Goal: Information Seeking & Learning: Learn about a topic

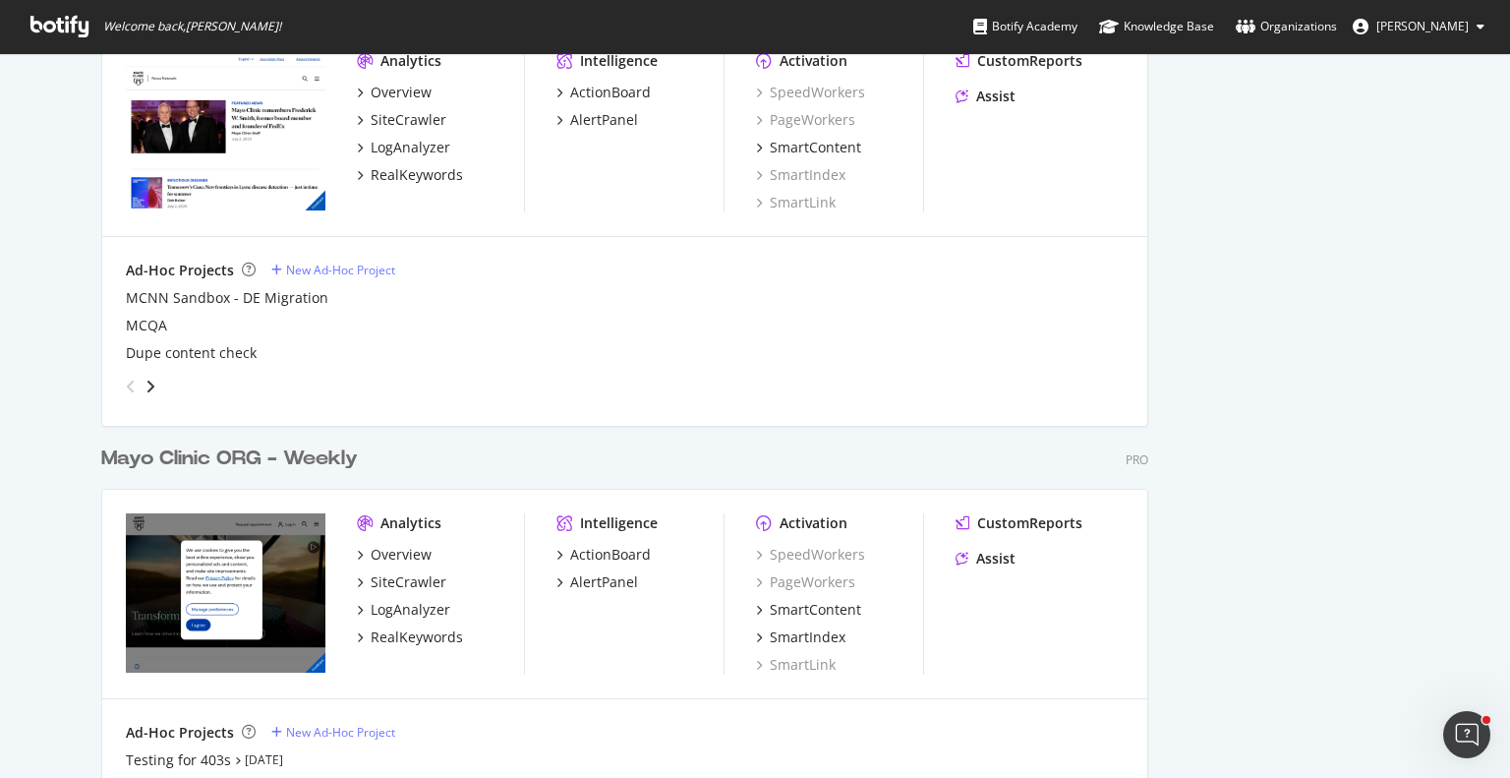
scroll to position [1089, 0]
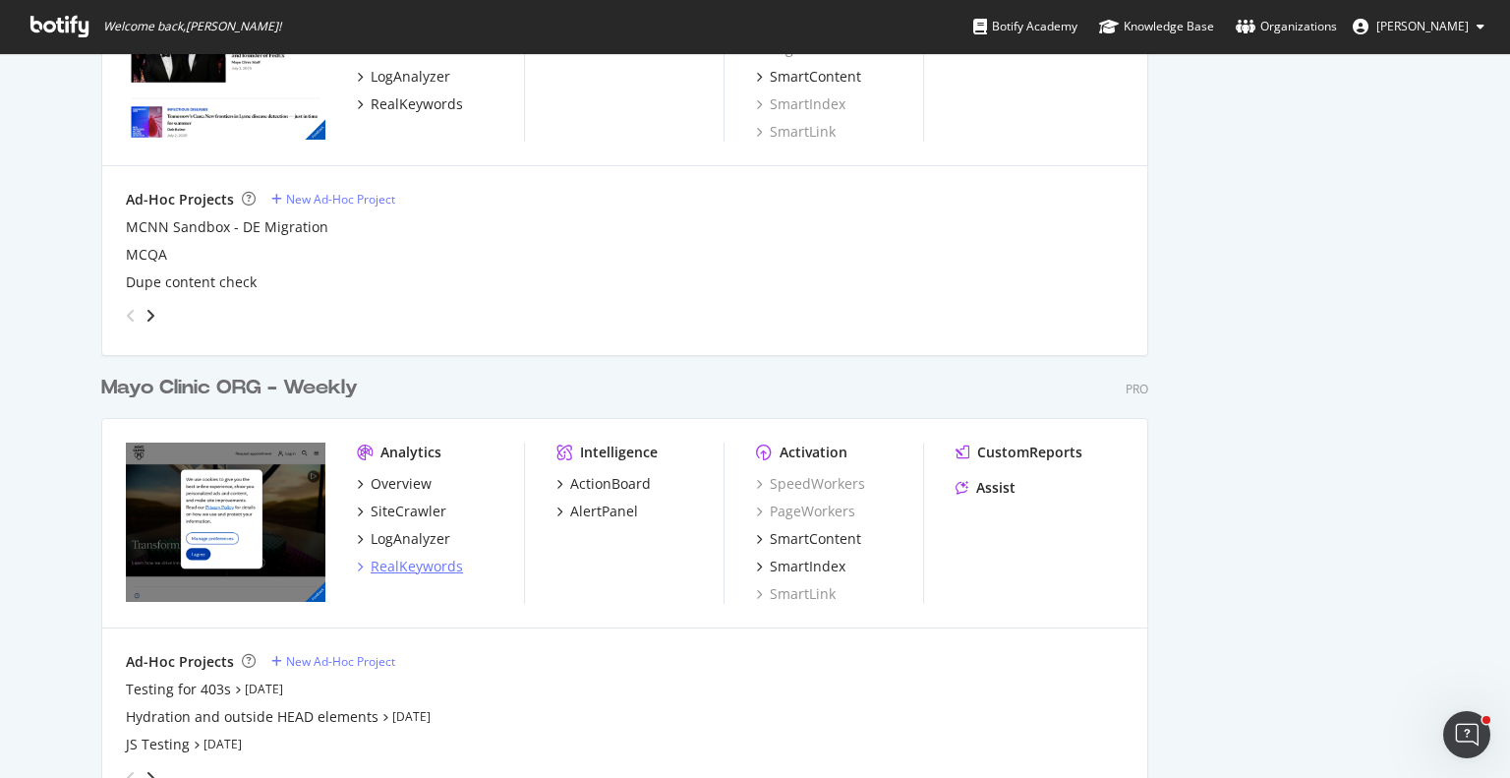
click at [424, 560] on div "RealKeywords" at bounding box center [417, 566] width 92 height 20
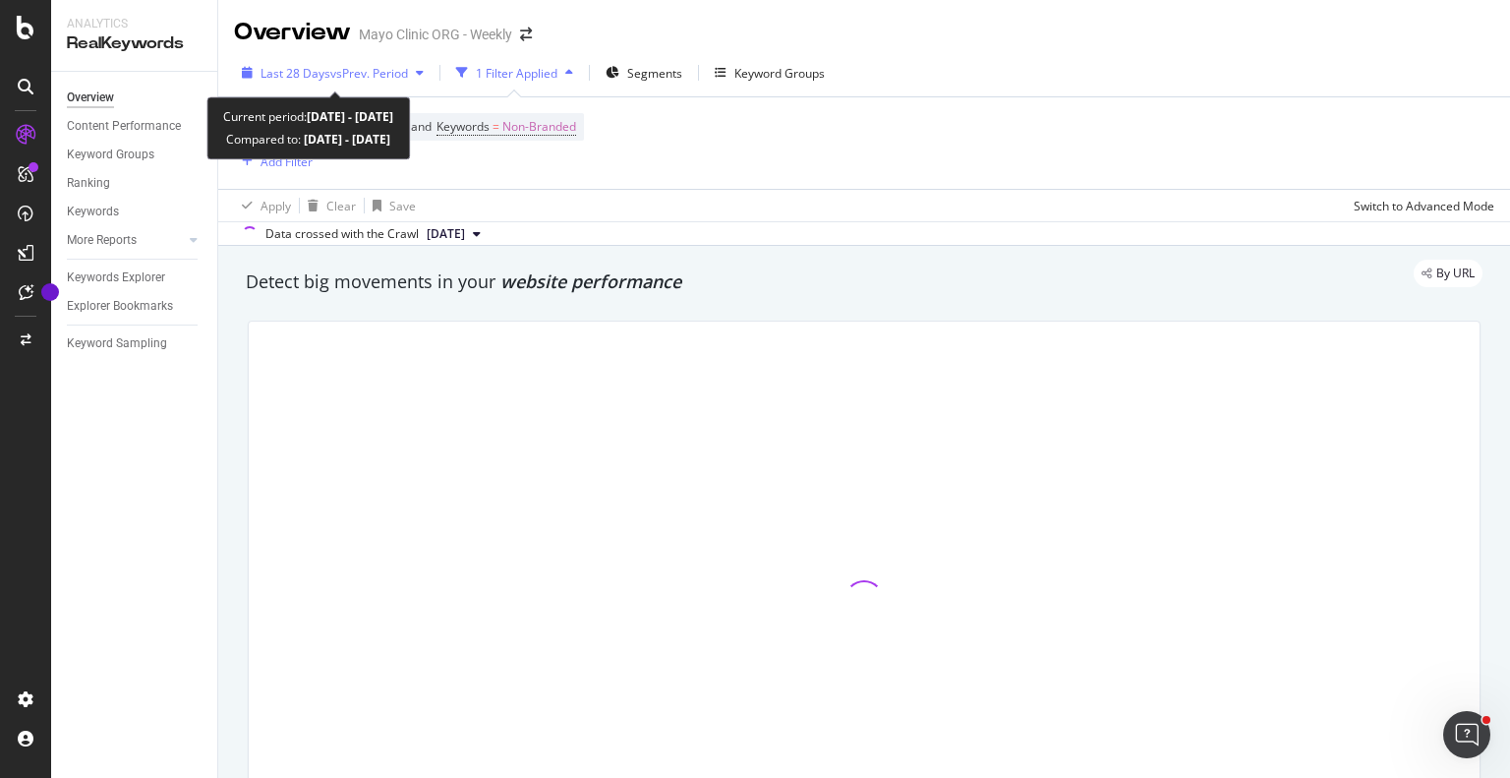
click at [402, 74] on span "vs Prev. Period" at bounding box center [369, 73] width 78 height 17
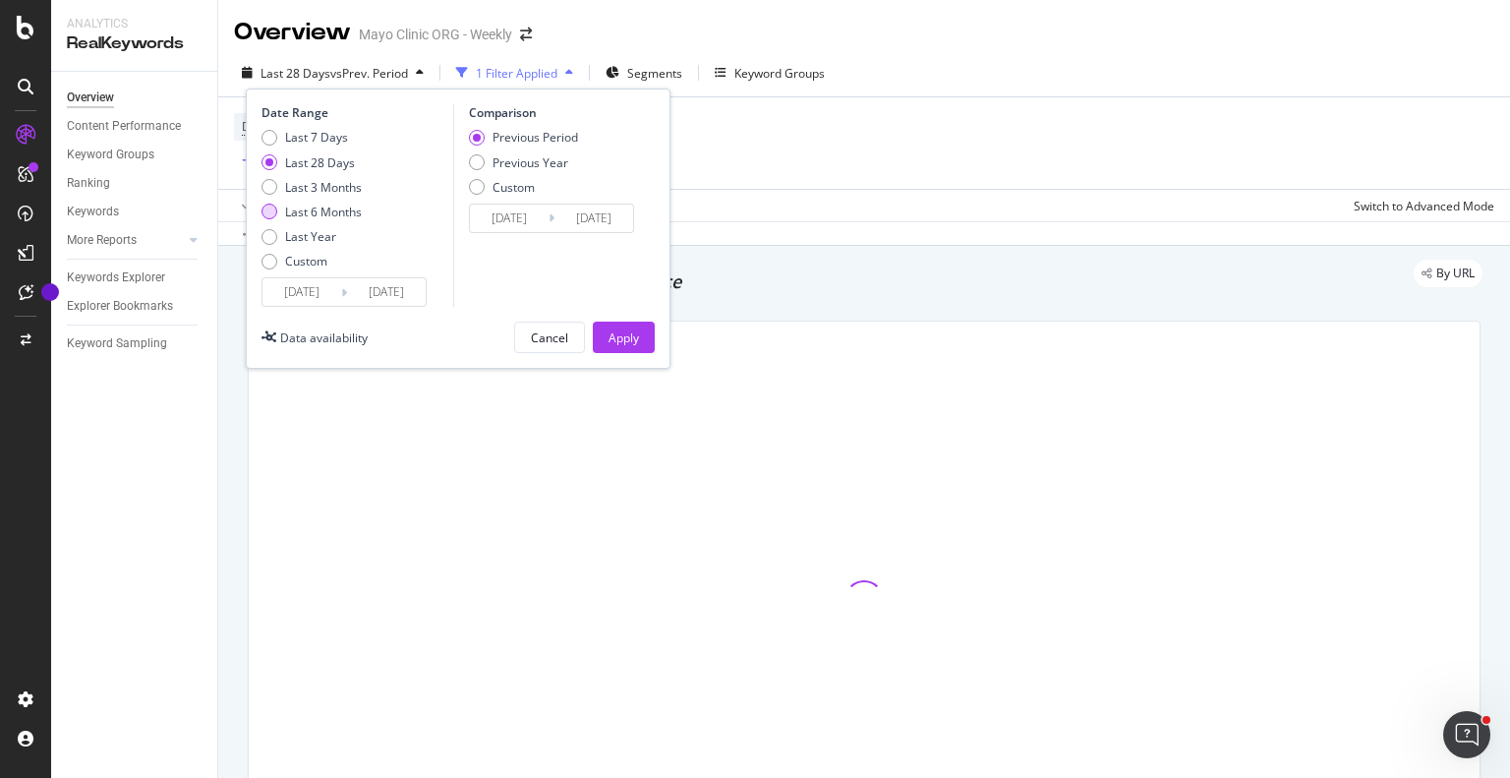
click at [263, 211] on div "Last 6 Months" at bounding box center [270, 212] width 16 height 16
type input "[DATE]"
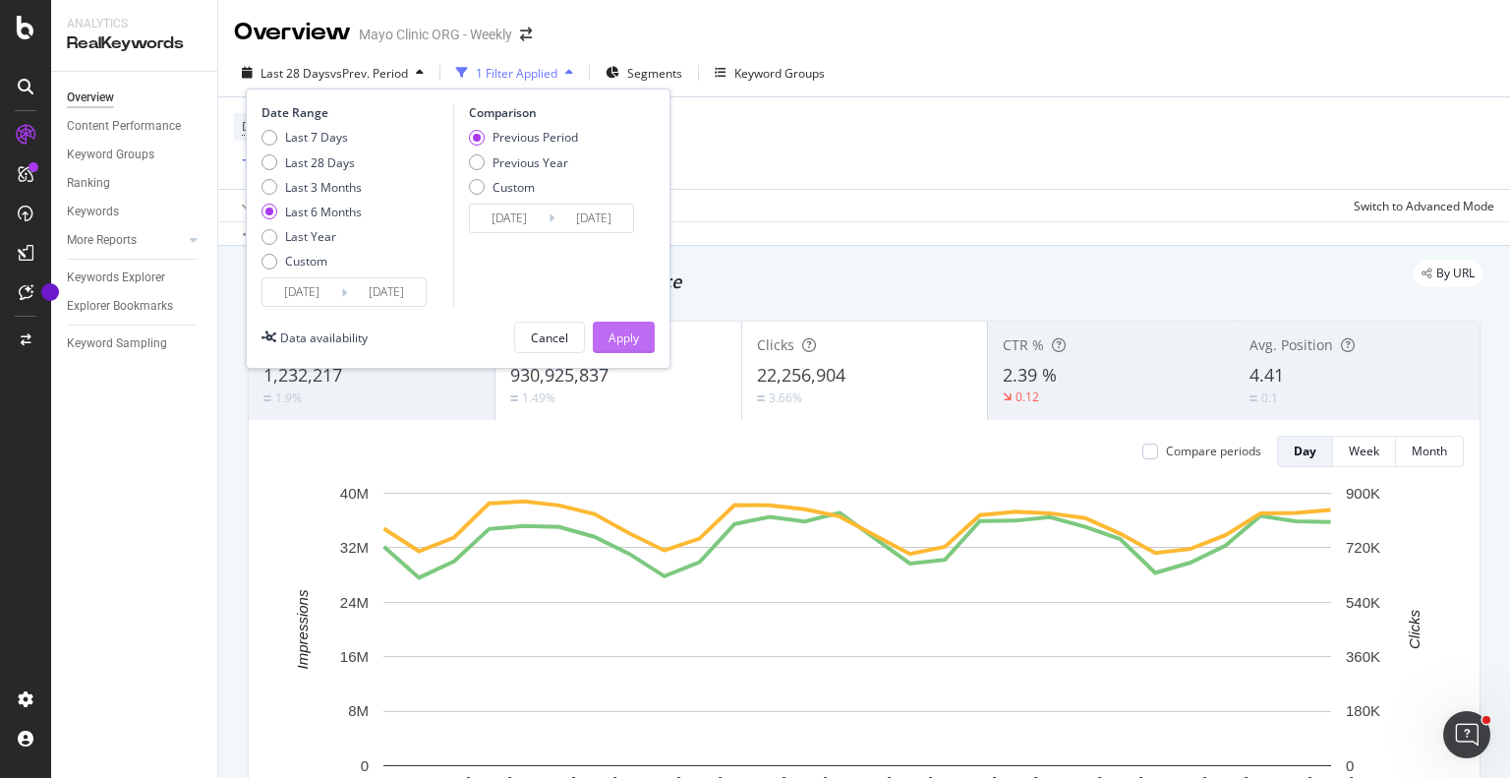
click at [625, 341] on div "Apply" at bounding box center [624, 337] width 30 height 17
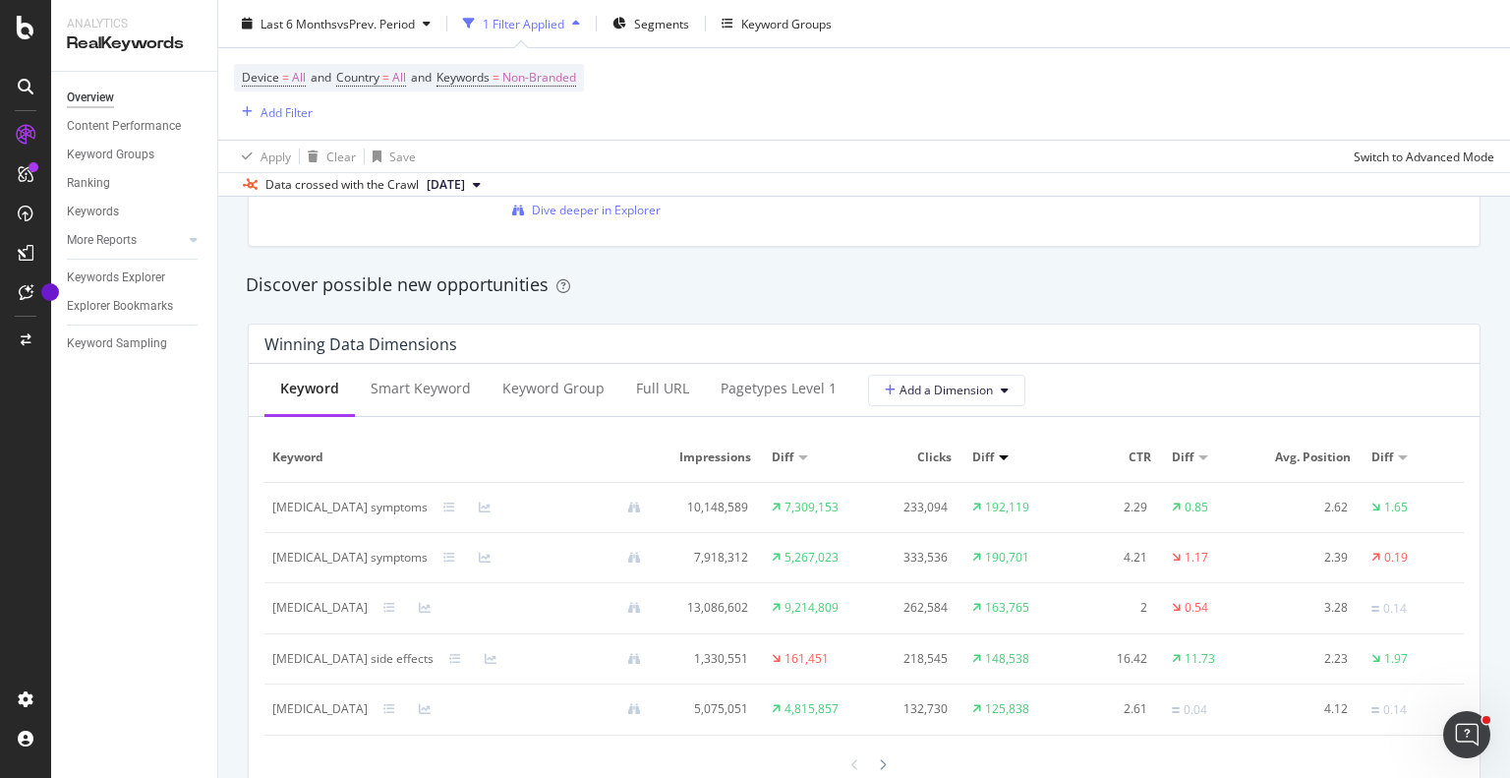
scroll to position [1760, 0]
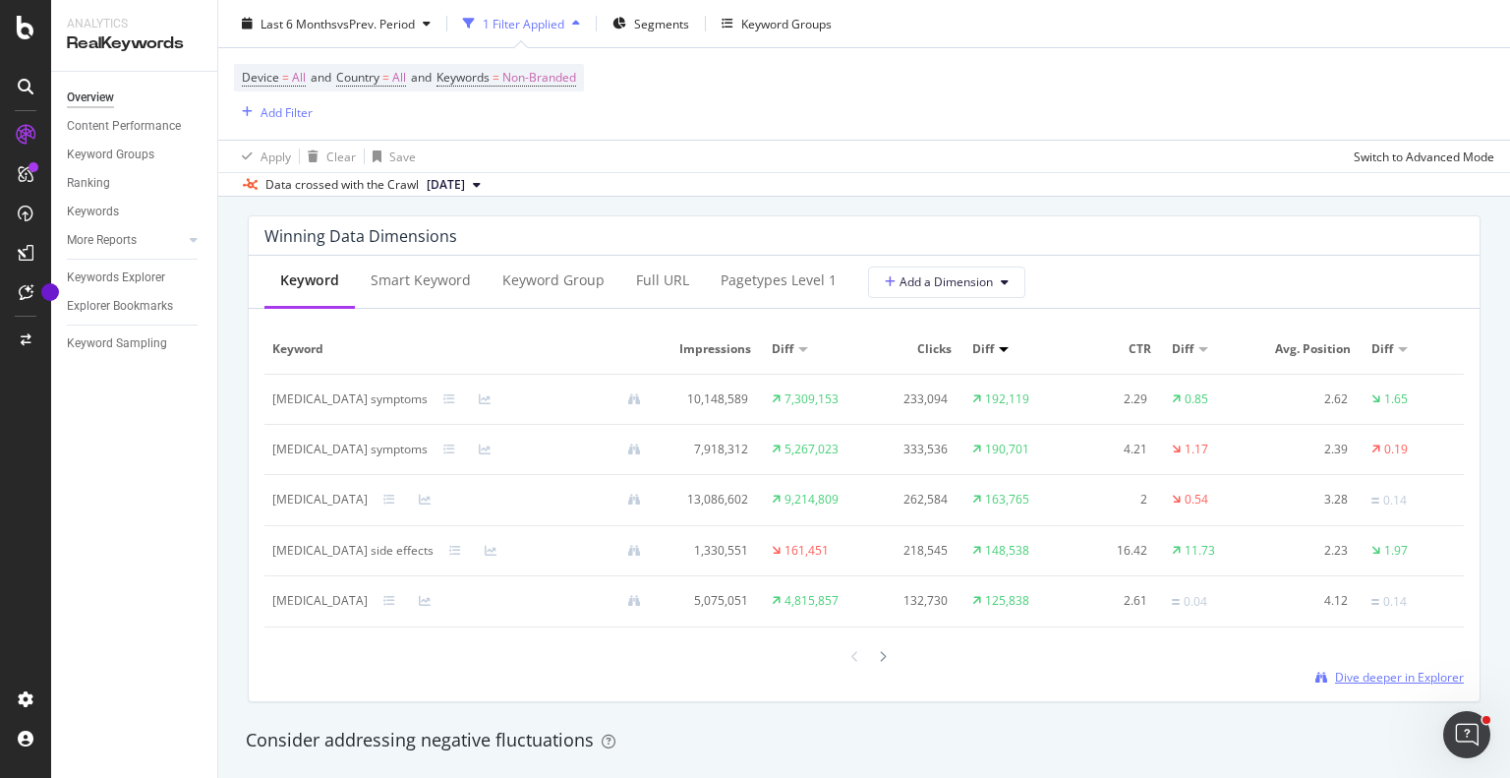
click at [1357, 680] on span "Dive deeper in Explorer" at bounding box center [1399, 677] width 129 height 17
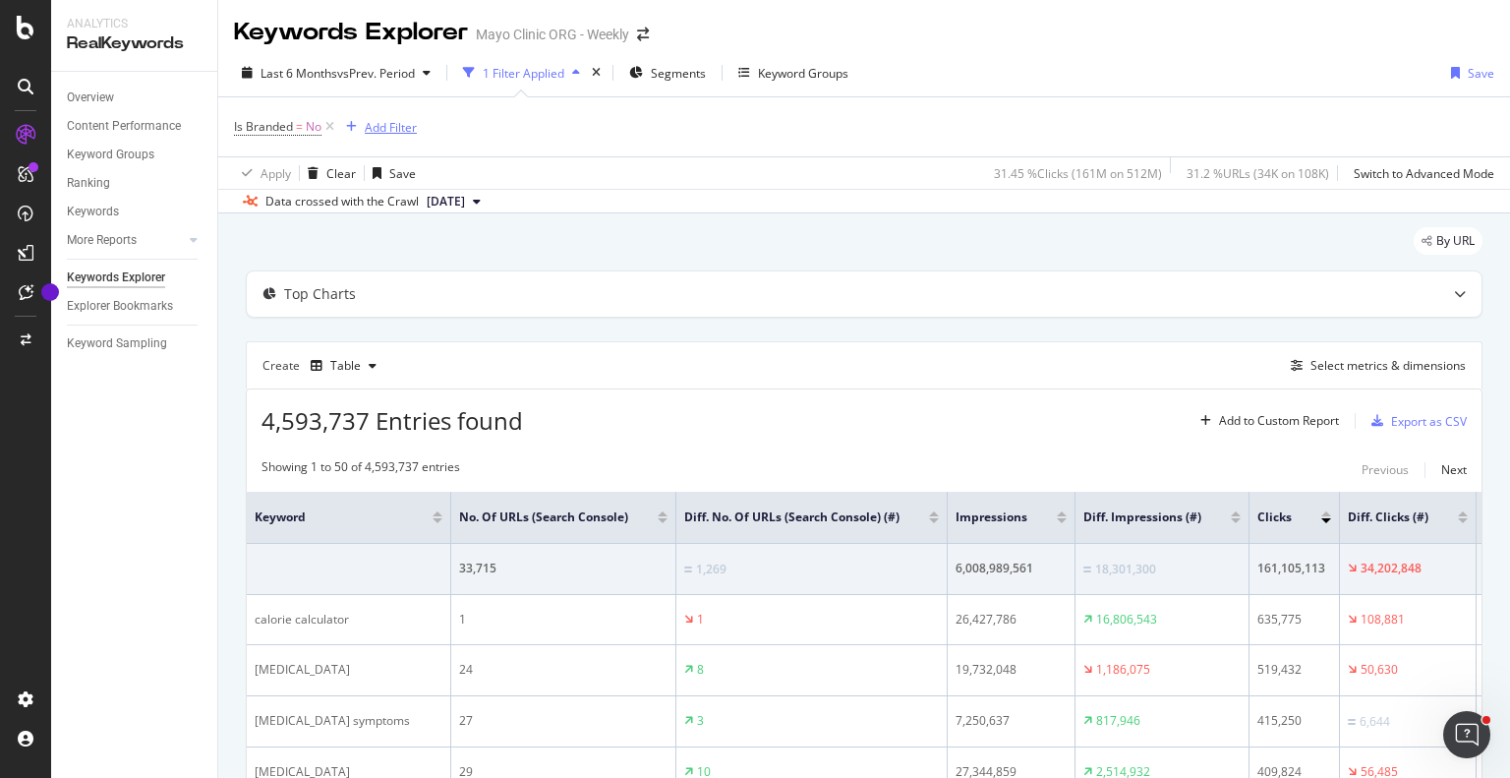
click at [400, 127] on div "Add Filter" at bounding box center [391, 127] width 52 height 17
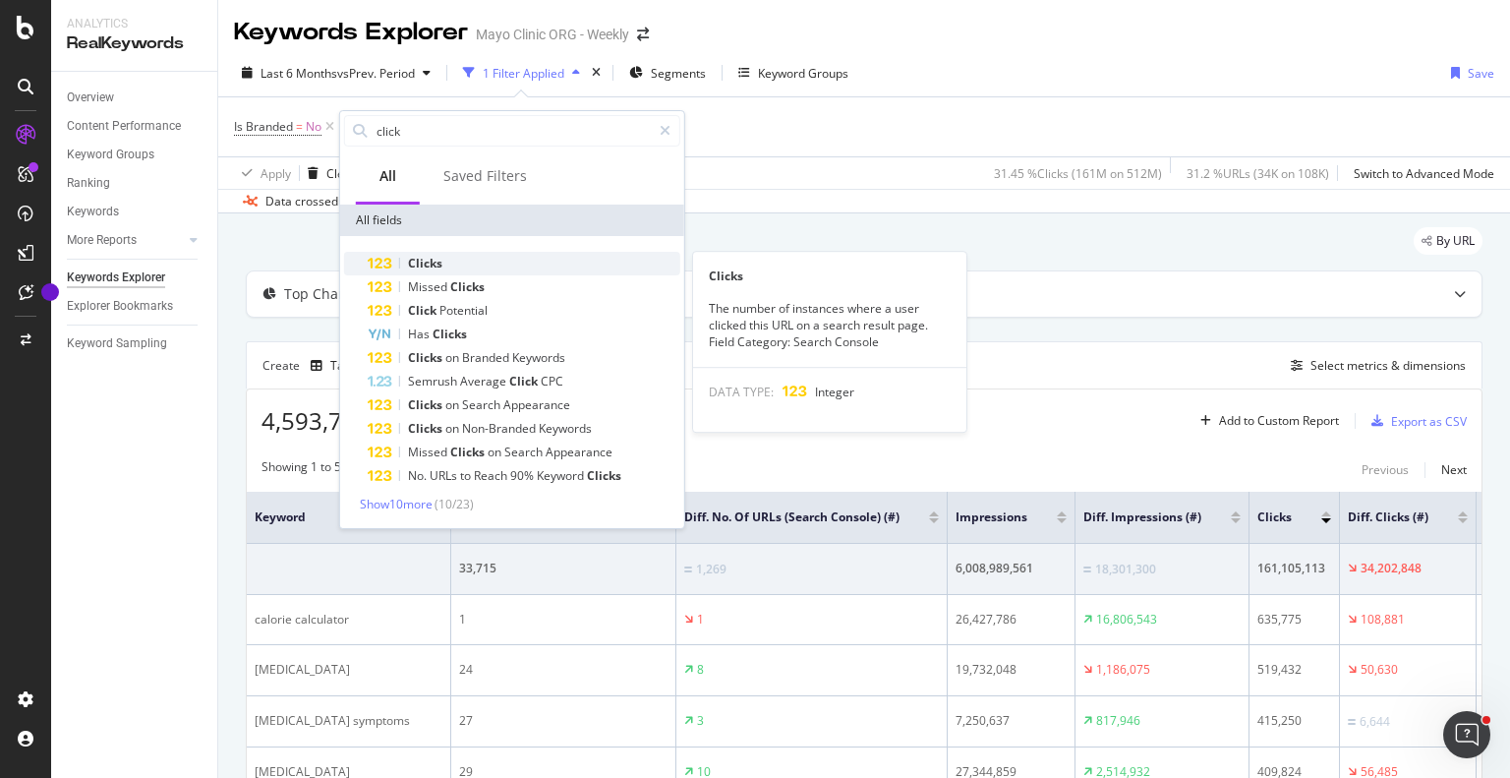
type input "click"
click at [427, 262] on span "Clicks" at bounding box center [425, 263] width 34 height 17
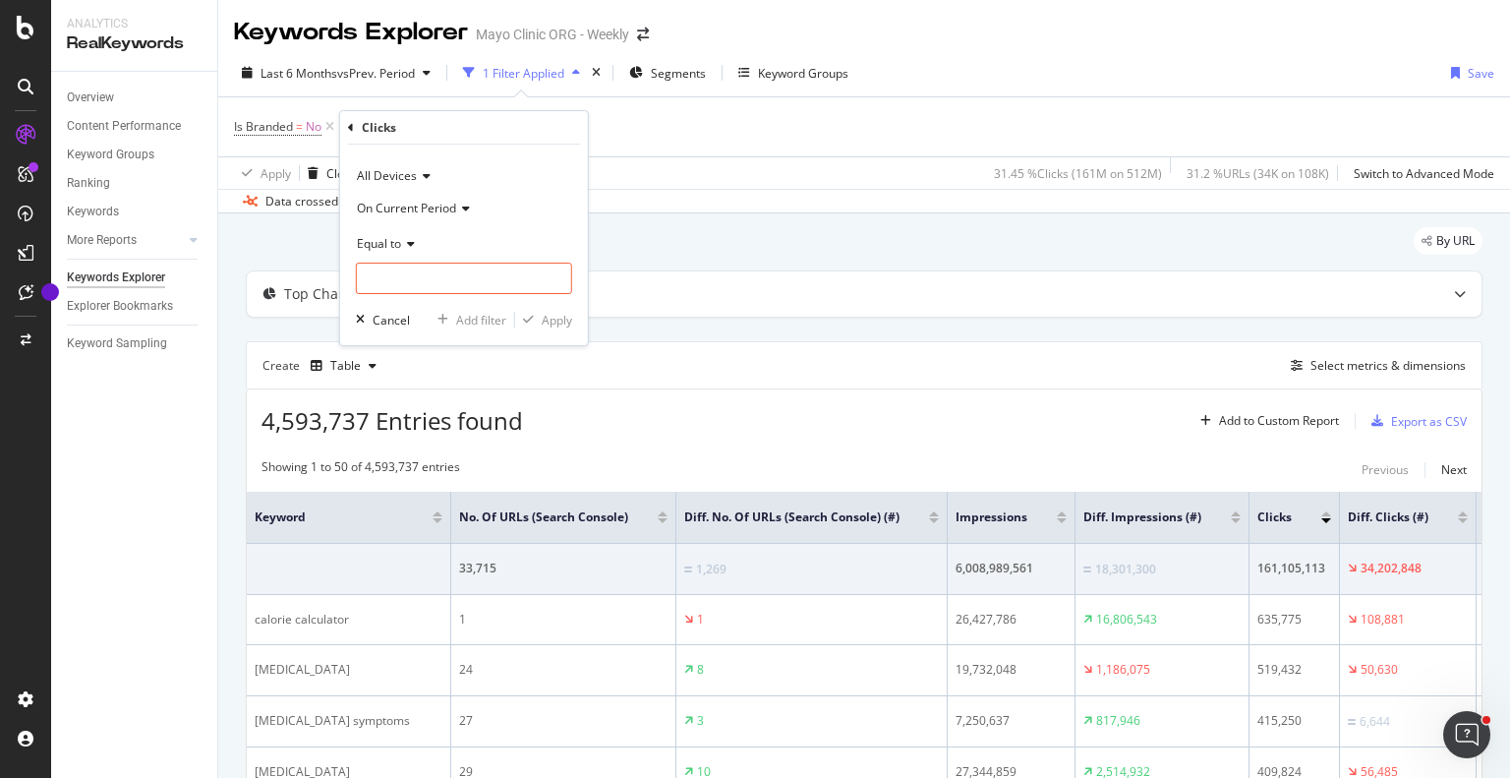
click at [409, 243] on icon at bounding box center [408, 244] width 14 height 12
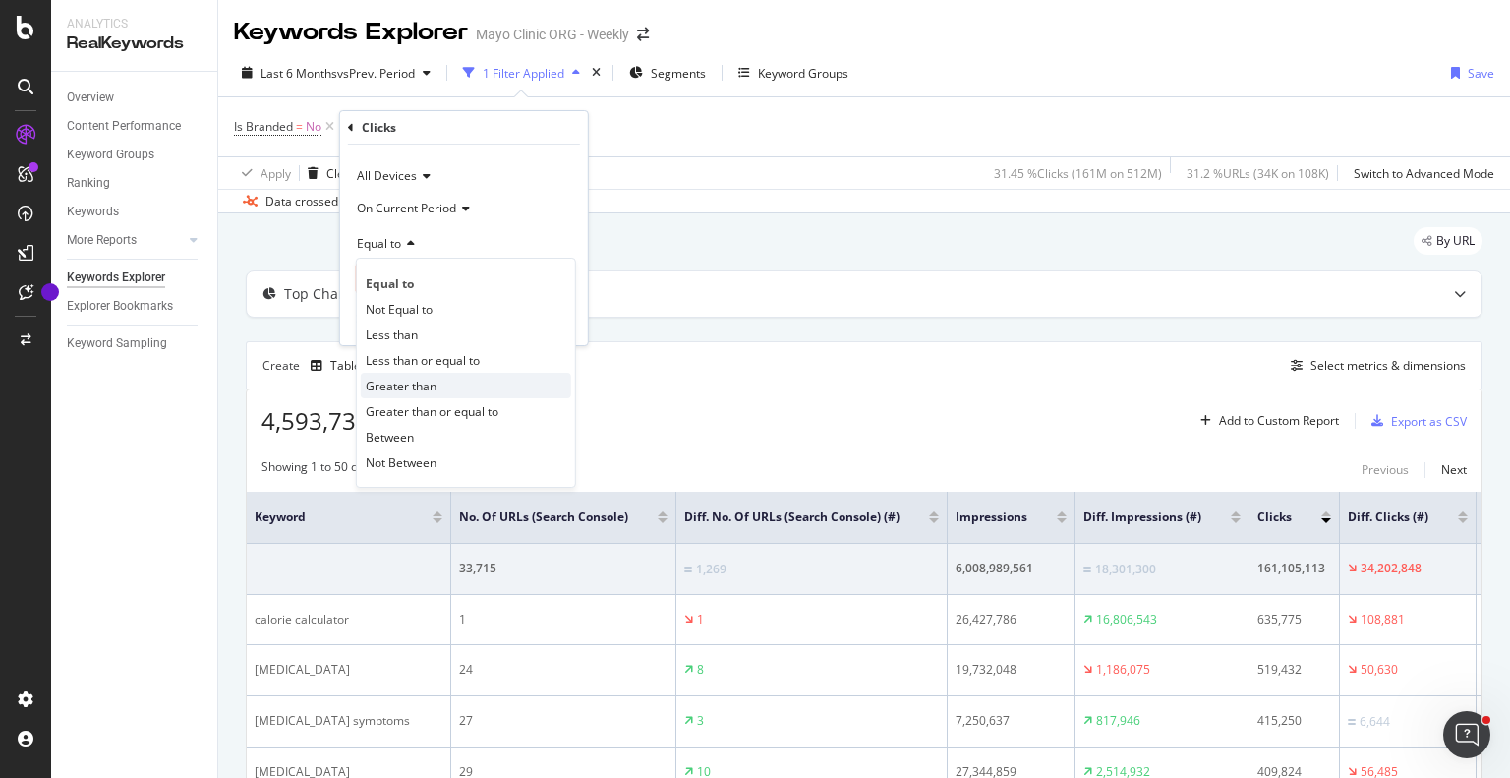
click at [406, 379] on span "Greater than" at bounding box center [401, 386] width 71 height 17
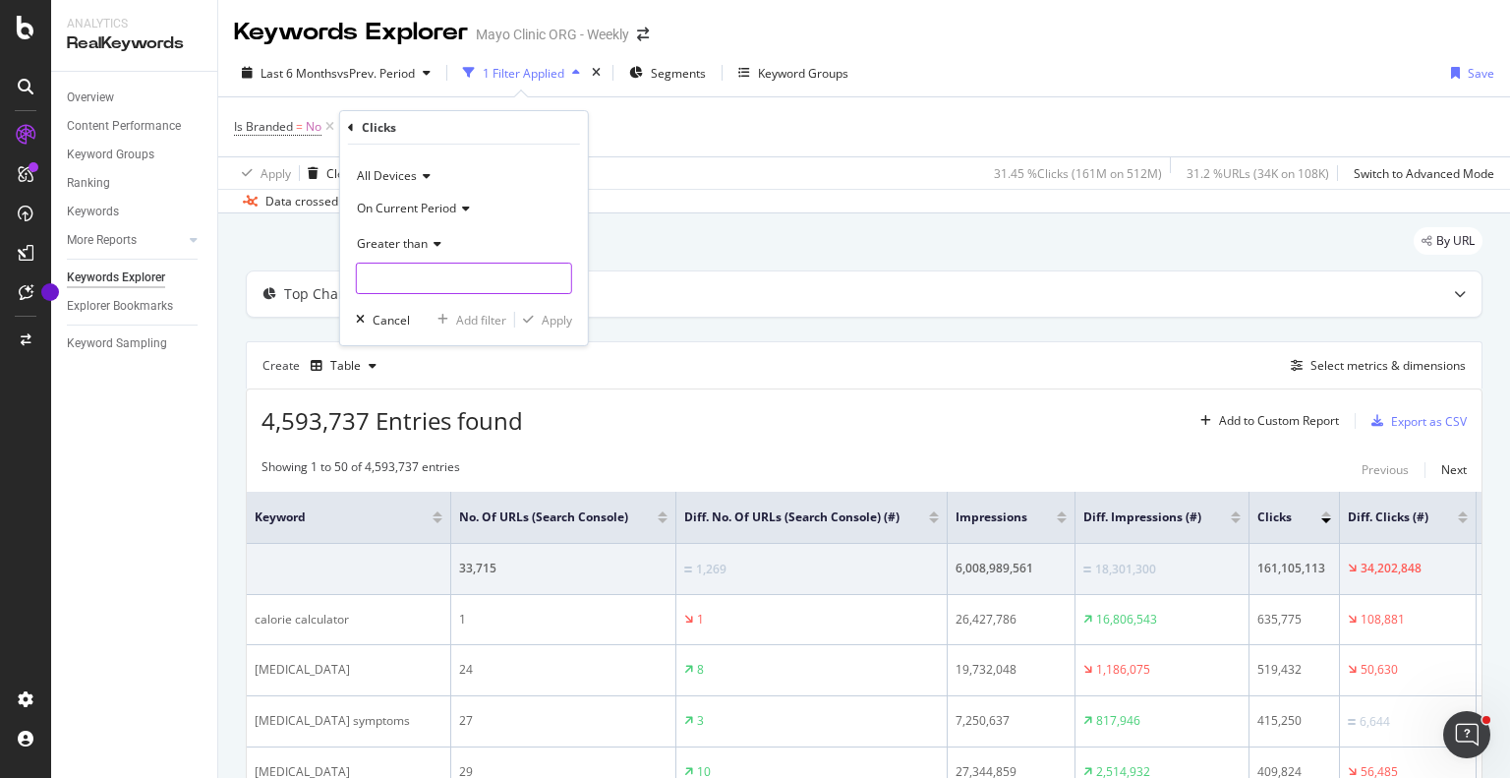
click at [428, 273] on input "number" at bounding box center [464, 277] width 216 height 31
type input "100"
click at [553, 319] on div "Apply" at bounding box center [557, 320] width 30 height 17
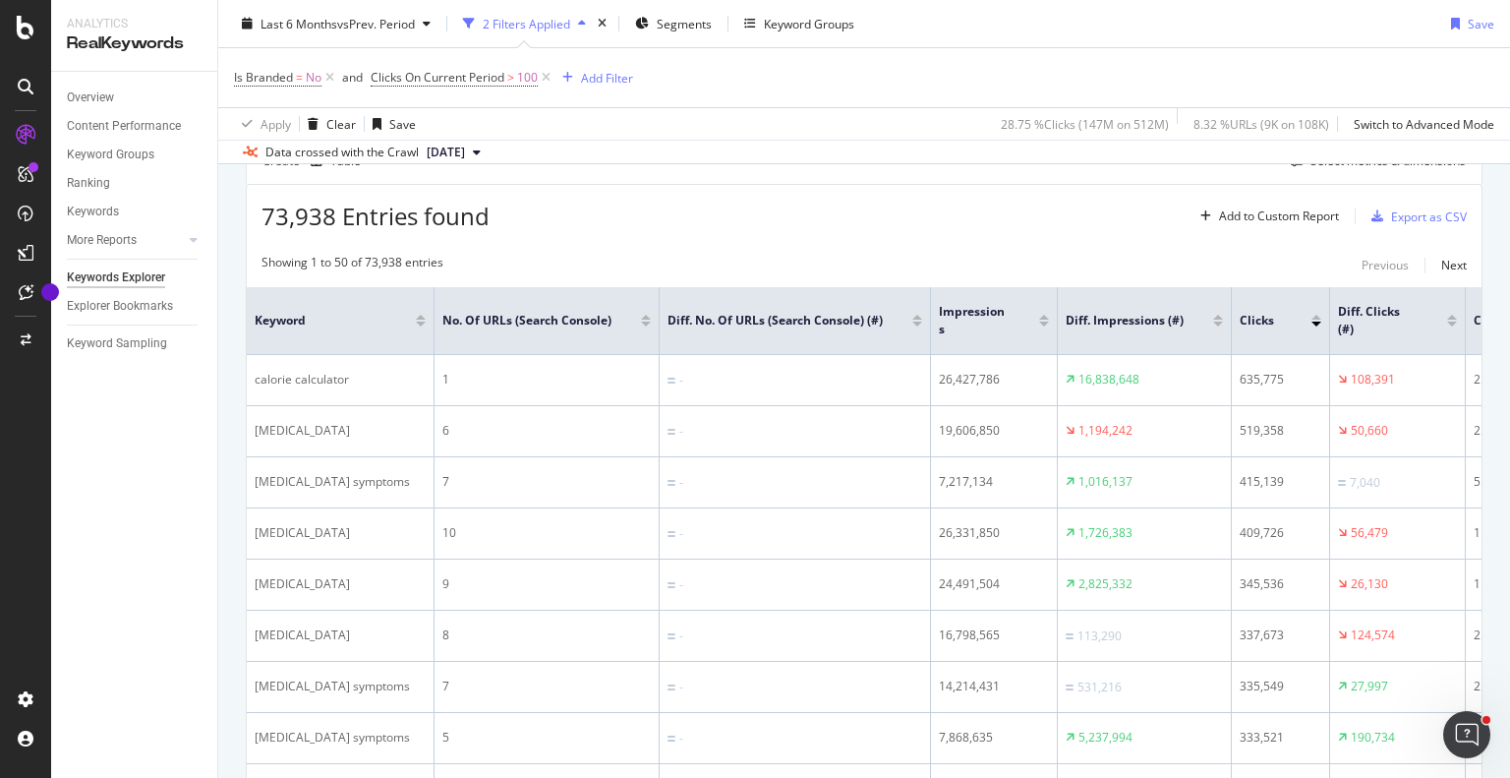
scroll to position [207, 0]
